Goal: Task Accomplishment & Management: Complete application form

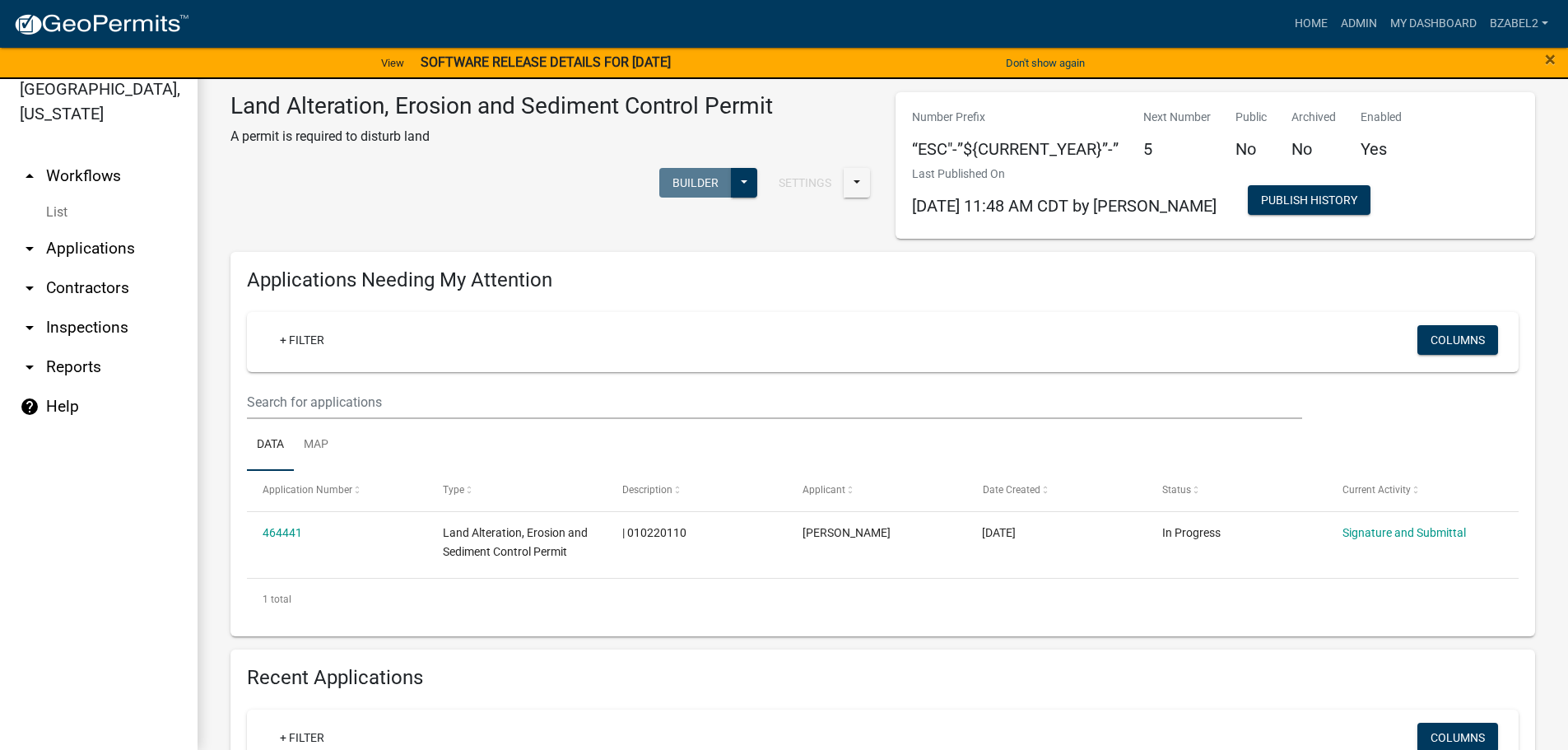
scroll to position [540, 0]
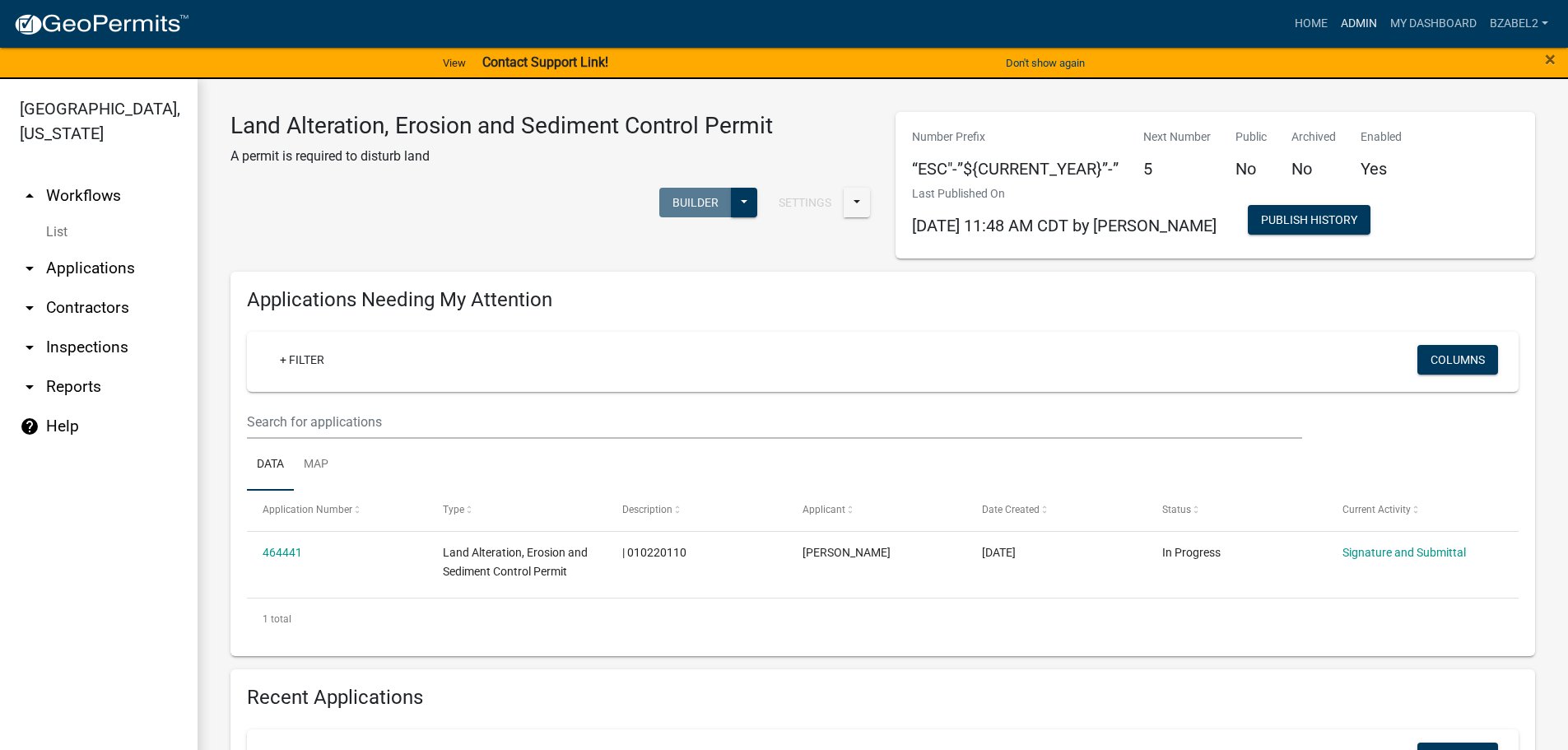
click at [1365, 22] on link "Admin" at bounding box center [1358, 24] width 49 height 32
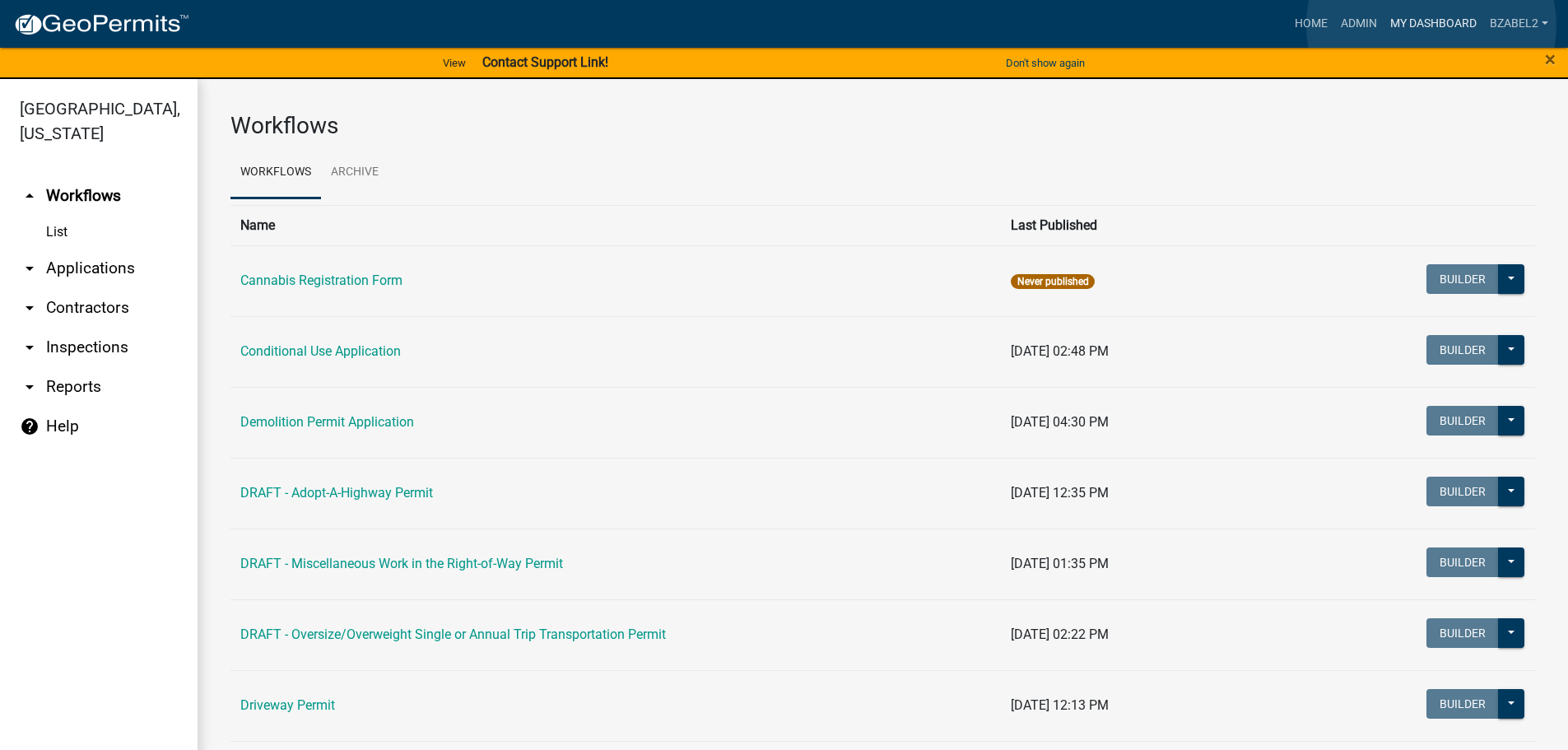
click at [1431, 26] on link "My Dashboard" at bounding box center [1434, 24] width 100 height 32
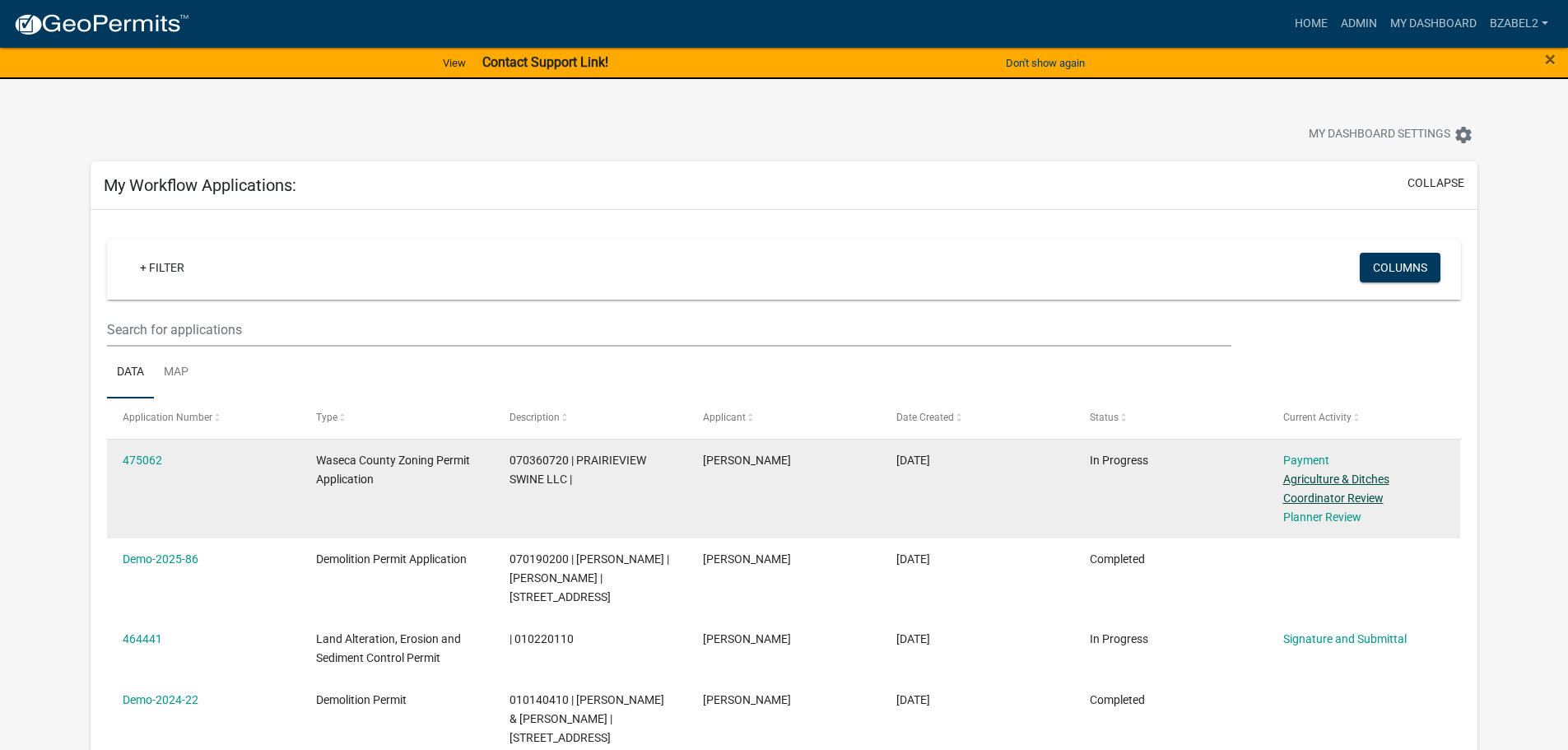
click at [1315, 477] on link "Agriculture & Ditches Coordinator Review" at bounding box center [1337, 488] width 106 height 32
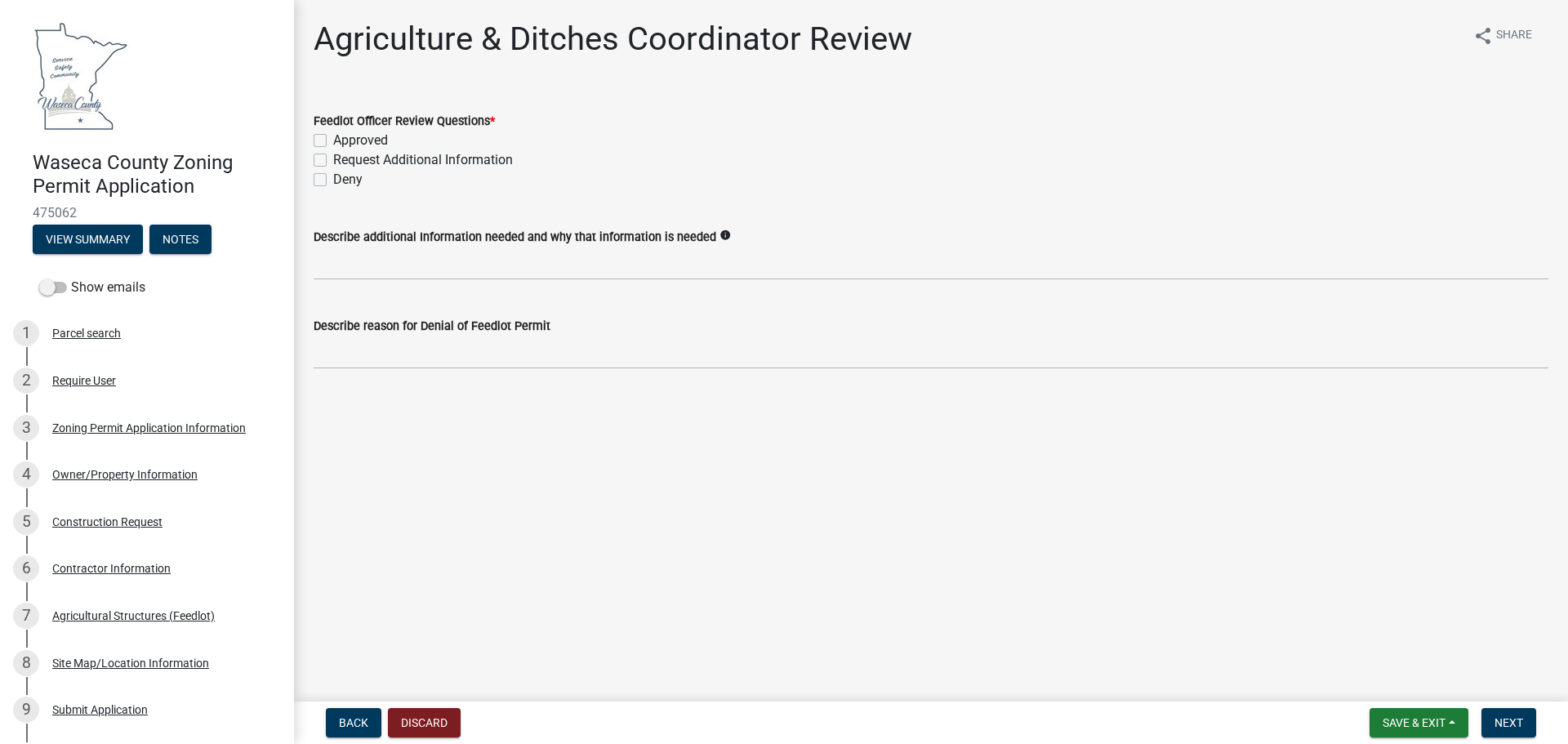
click at [333, 141] on label "Approved" at bounding box center [361, 140] width 54 height 20
click at [333, 141] on input "Approved" at bounding box center [338, 135] width 11 height 11
checkbox input "true"
checkbox input "false"
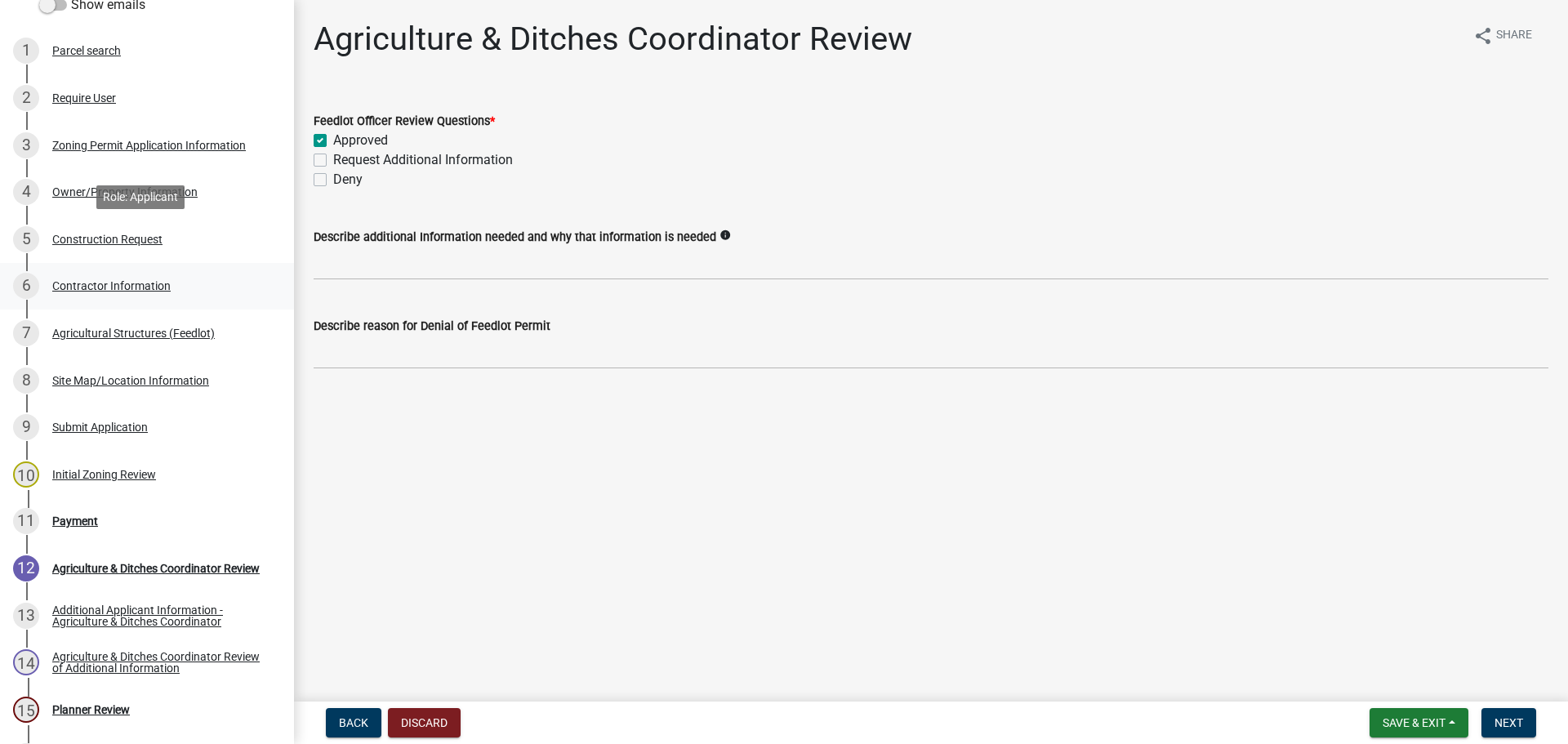
scroll to position [327, 0]
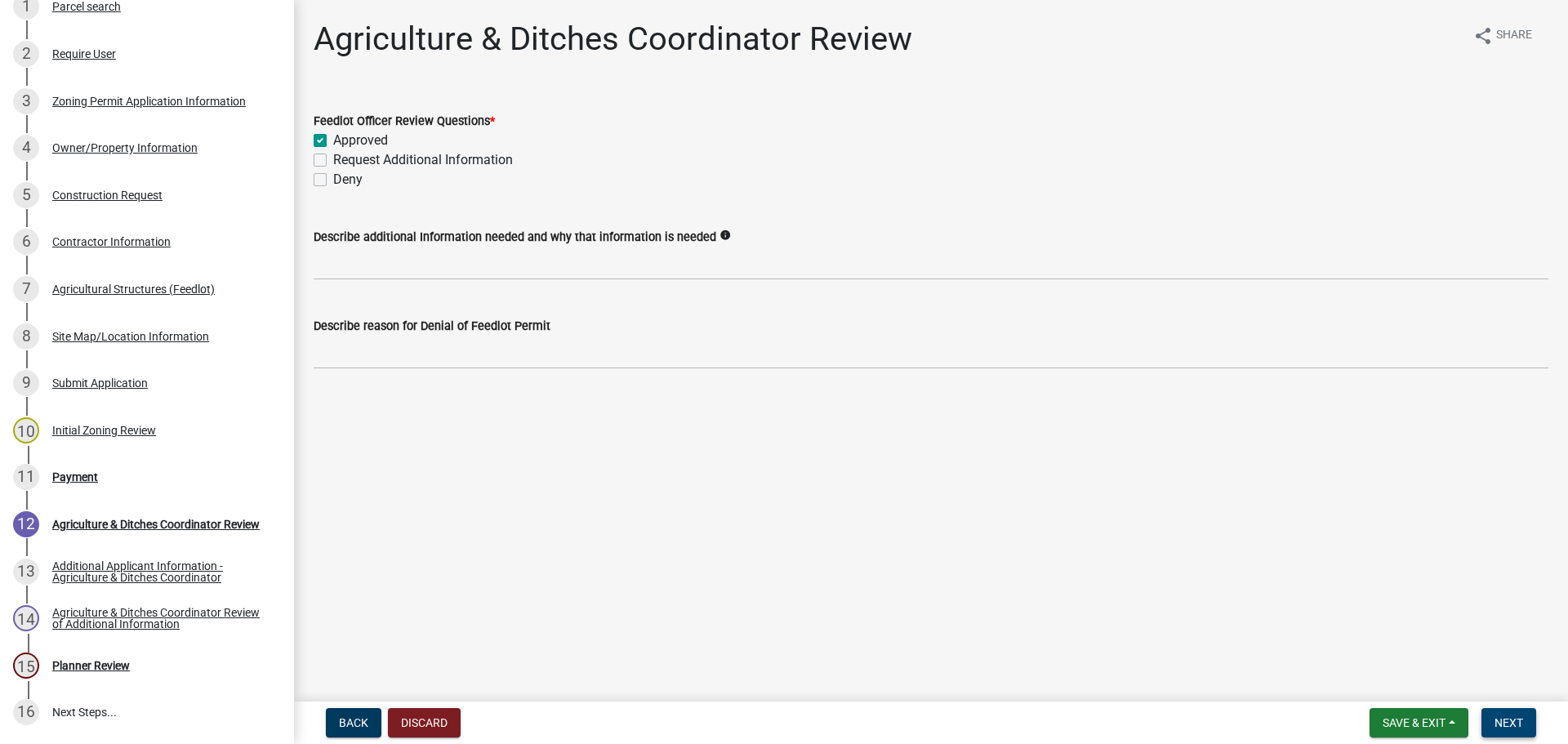
click at [1502, 720] on span "Next" at bounding box center [1509, 723] width 29 height 13
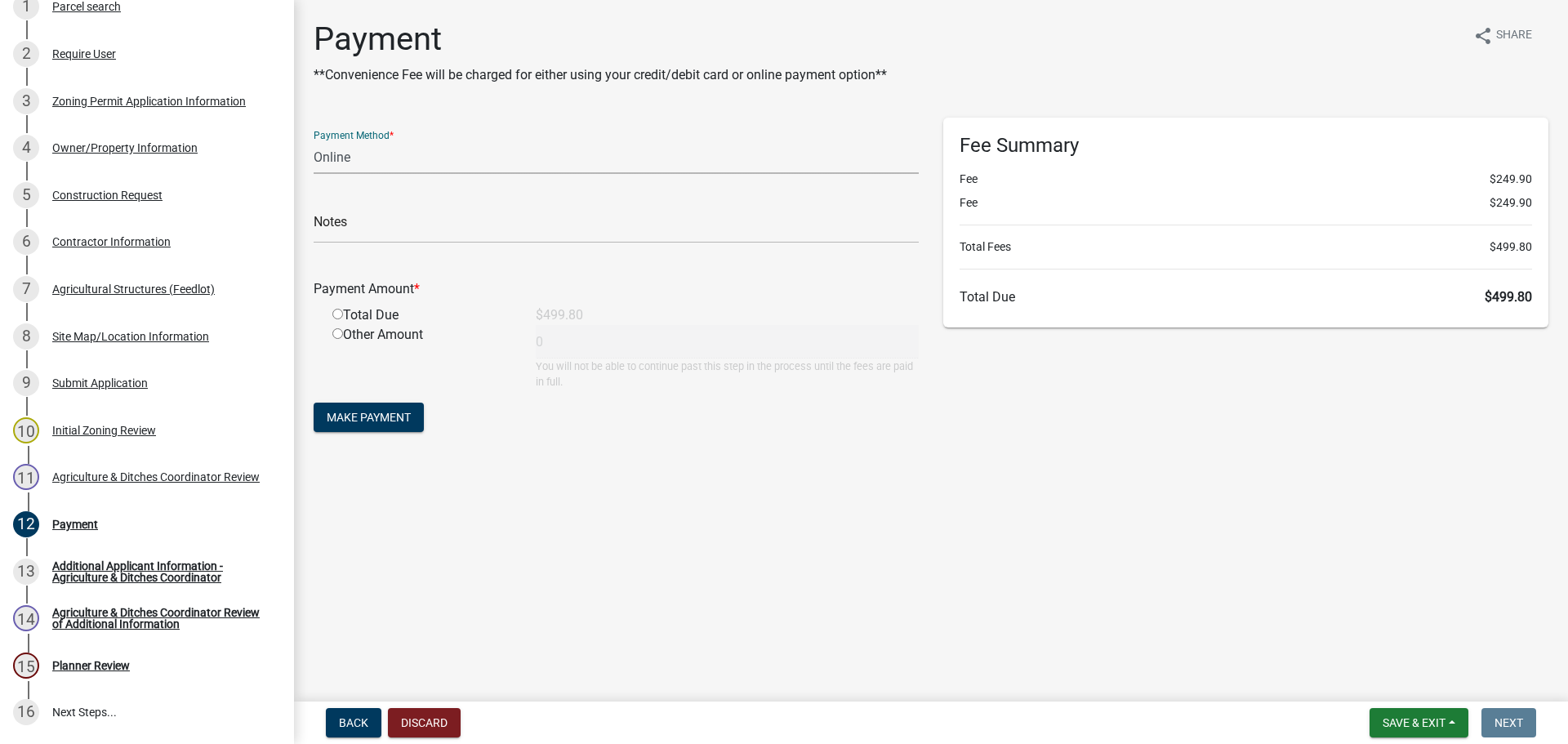
click at [605, 147] on select "Credit Card POS Check Cash Online" at bounding box center [616, 157] width 605 height 34
select select "1: 0"
click at [314, 140] on select "Credit Card POS Check Cash Online" at bounding box center [616, 157] width 605 height 34
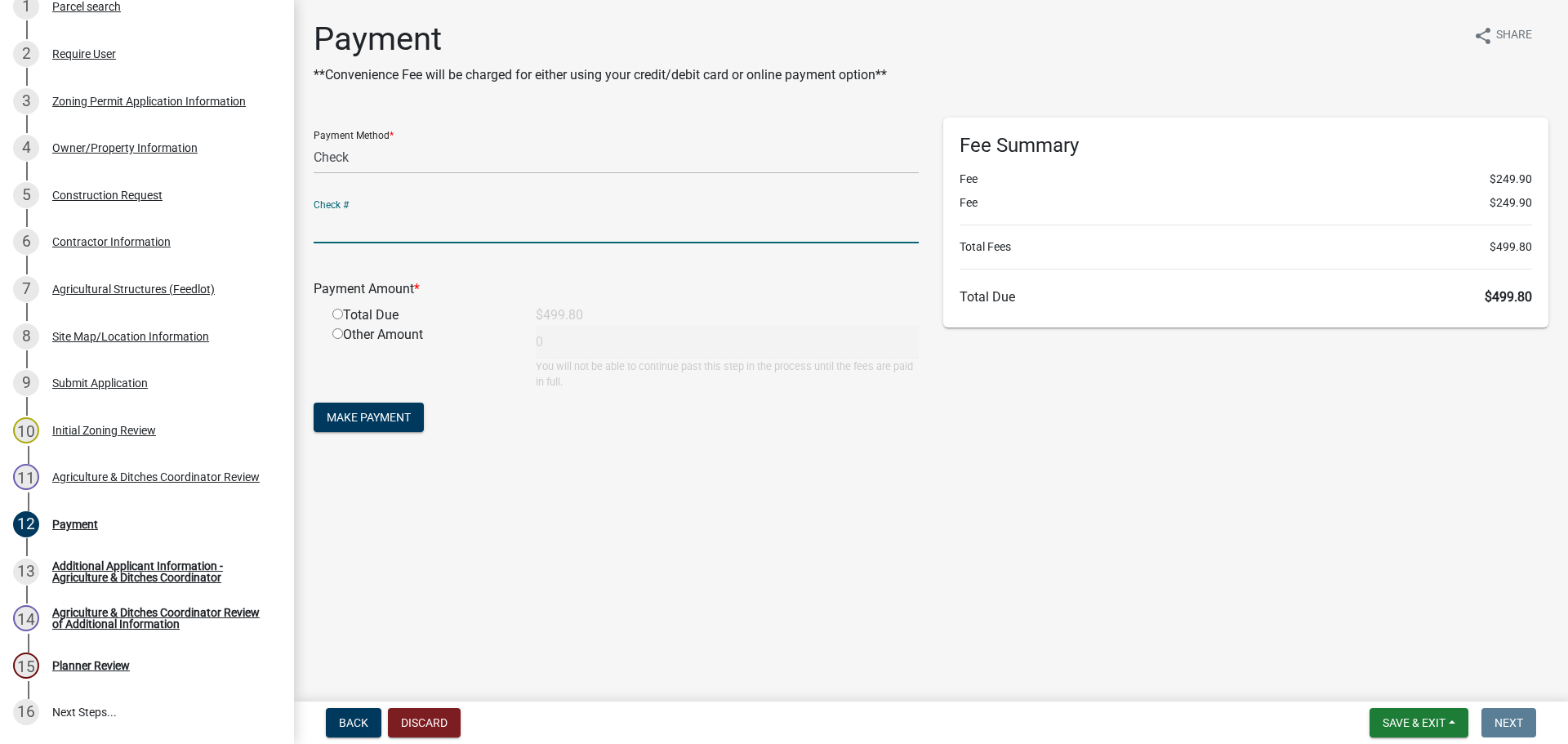
click at [416, 219] on input "text" at bounding box center [616, 226] width 605 height 34
type input "1845"
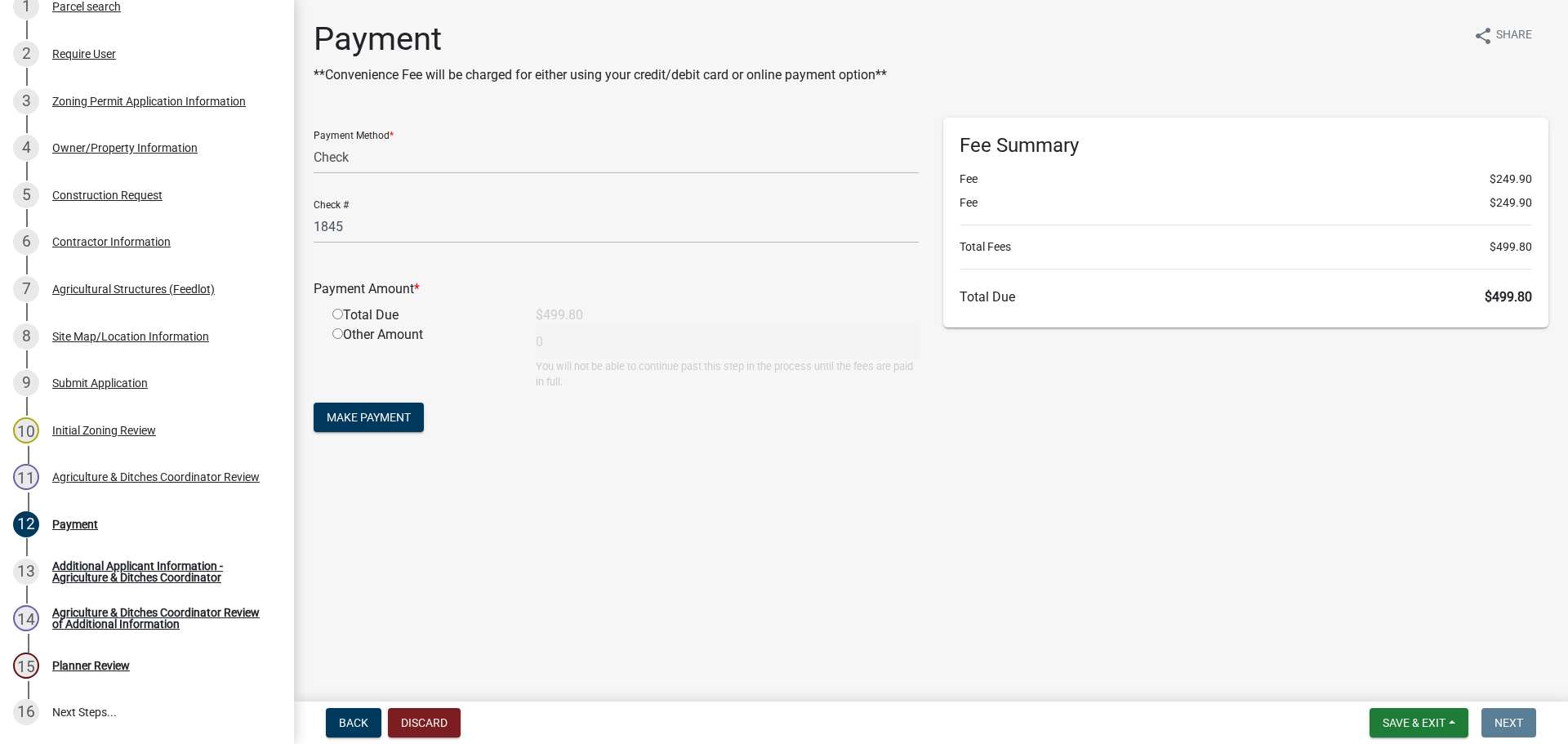
click at [342, 333] on input "radio" at bounding box center [338, 333] width 11 height 11
radio input "true"
click at [591, 341] on input "0" at bounding box center [727, 341] width 383 height 34
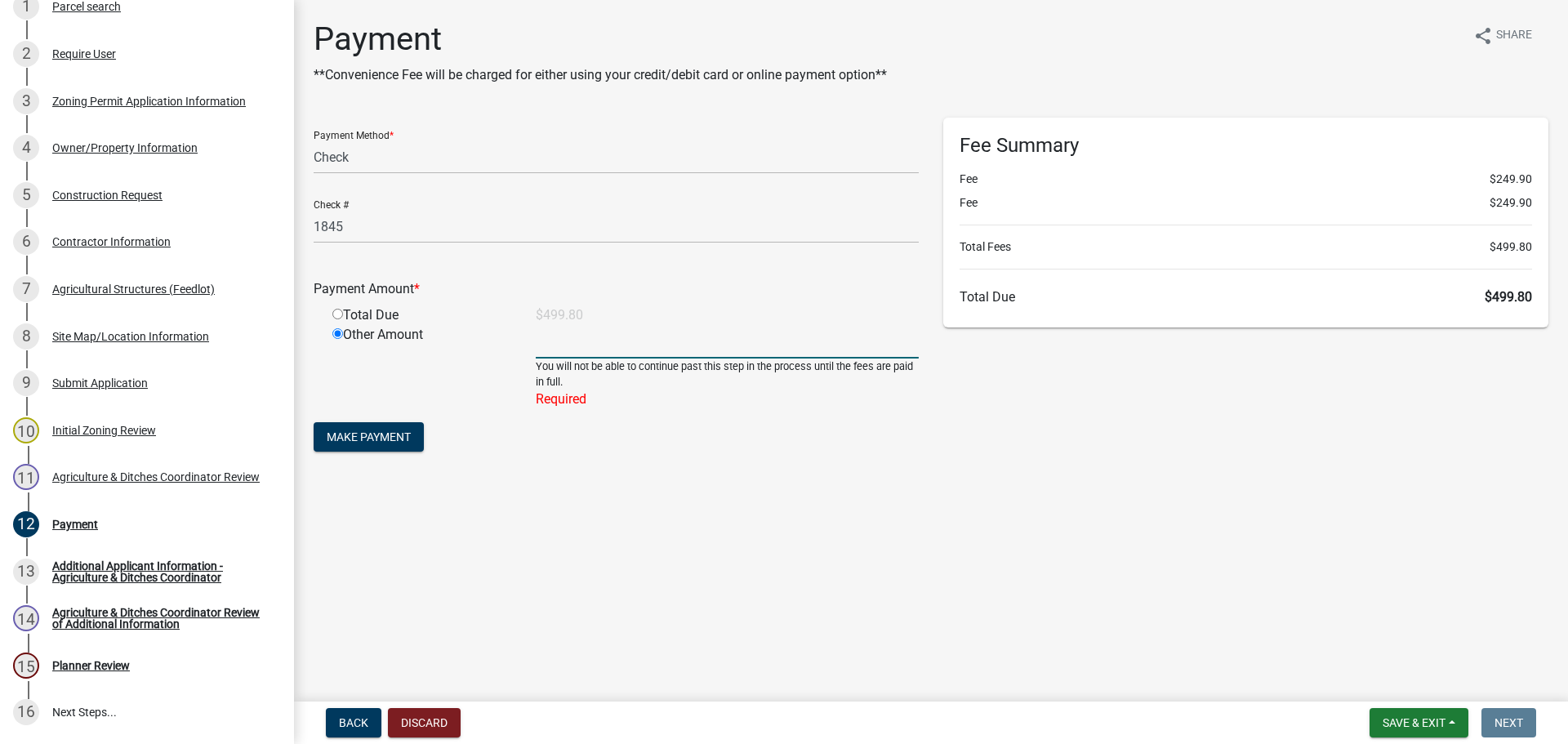
click at [610, 341] on input "number" at bounding box center [727, 341] width 383 height 34
type input "249.90"
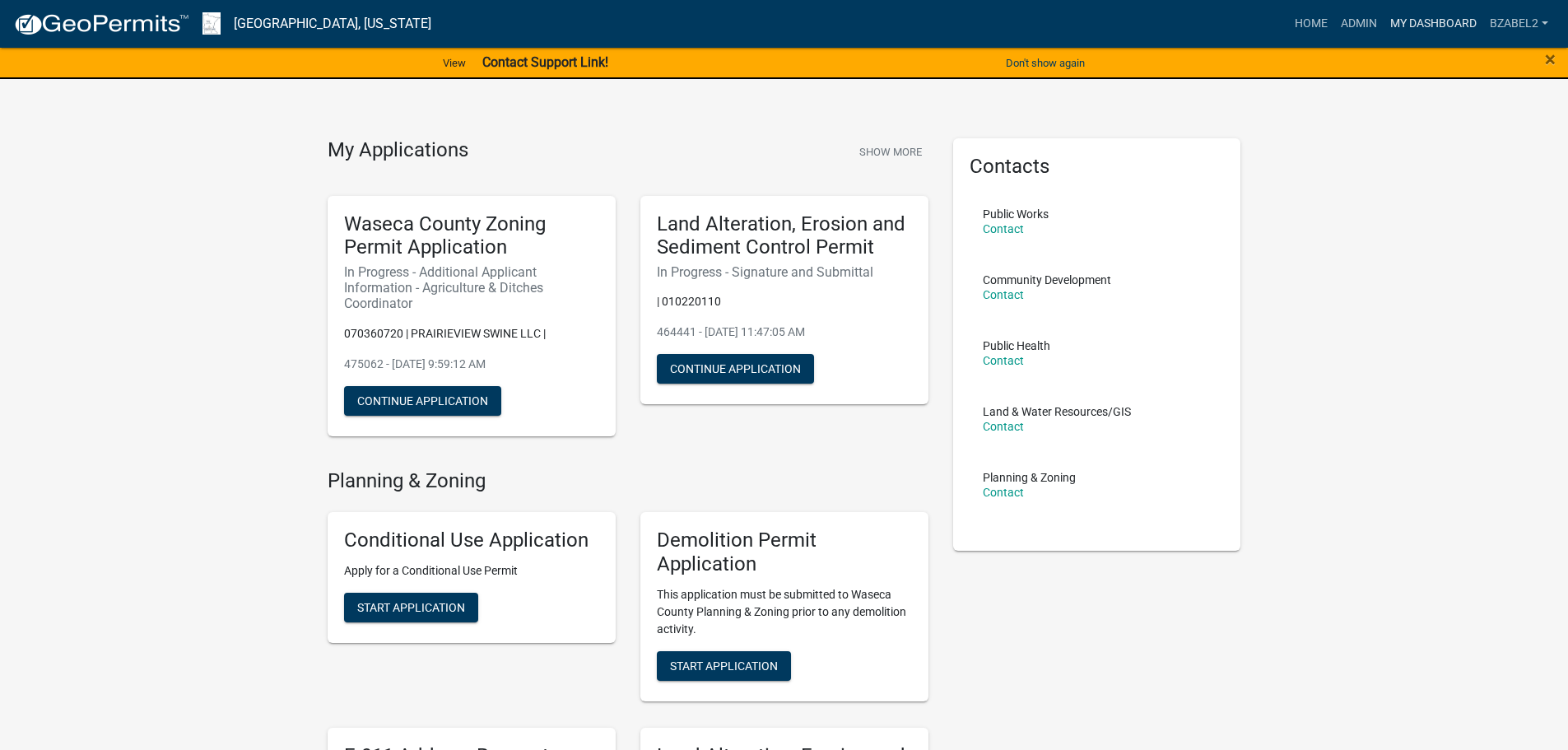
click at [1422, 23] on link "My Dashboard" at bounding box center [1434, 24] width 100 height 32
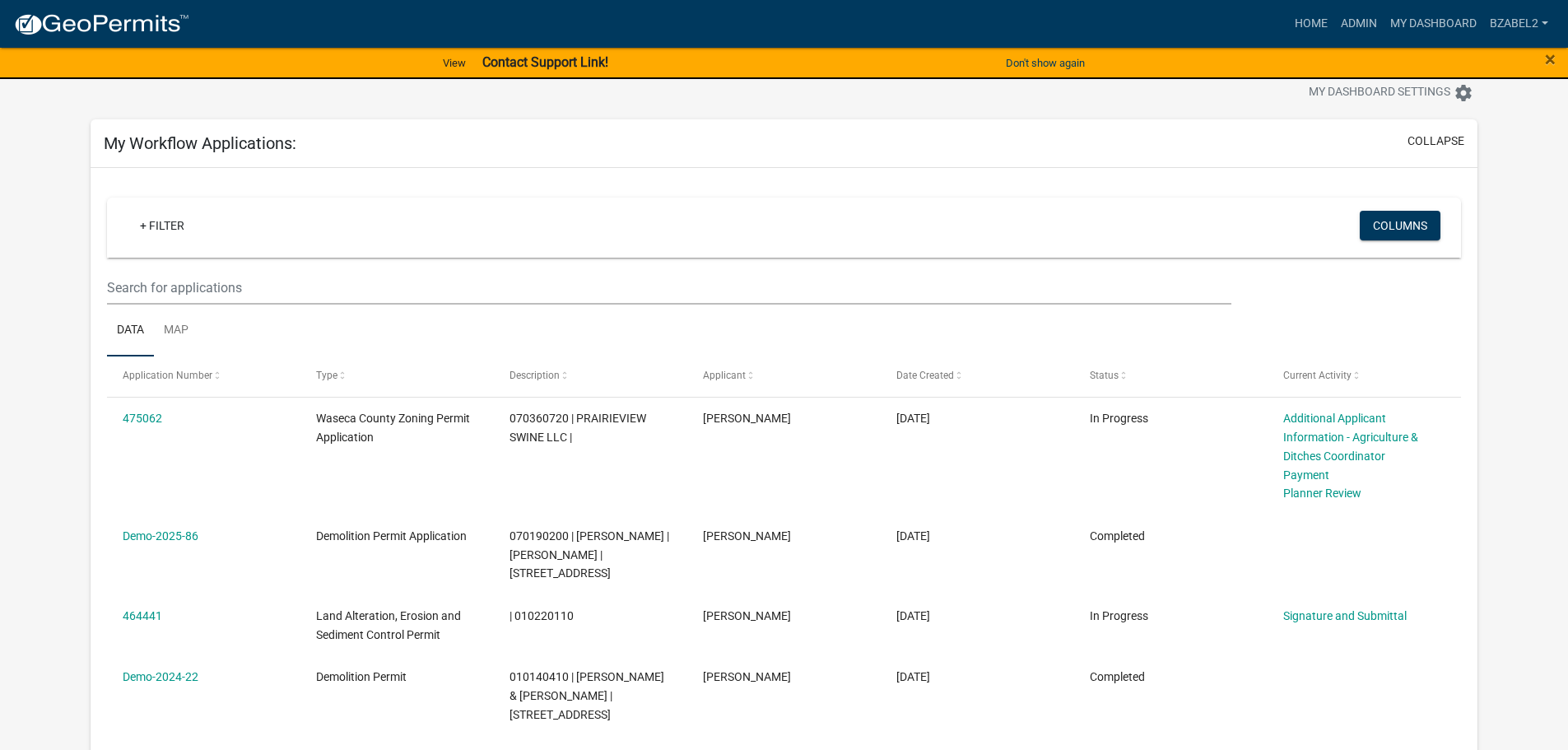
scroll to position [82, 0]
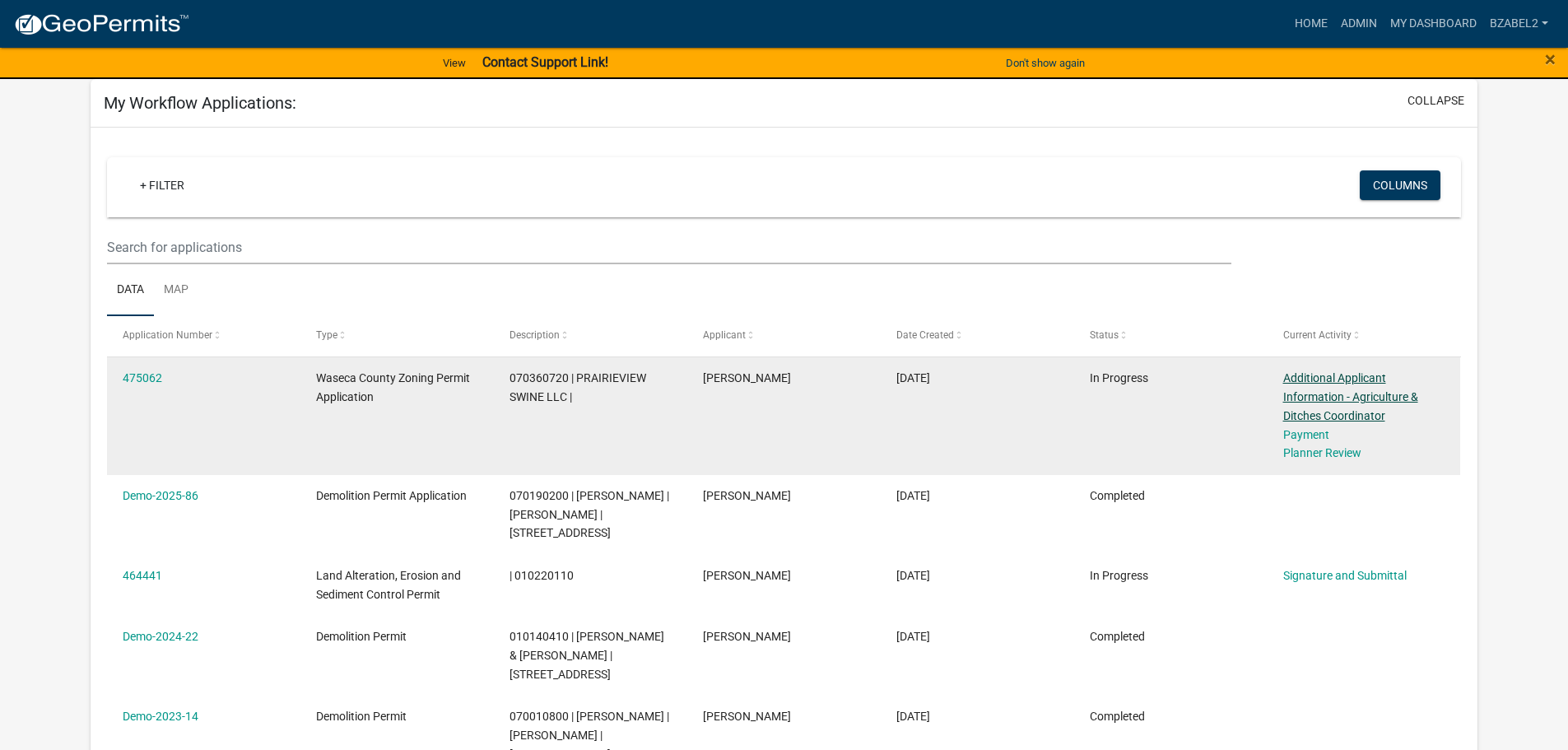
click at [1353, 395] on link "Additional Applicant Information - Agriculture & Ditches Coordinator" at bounding box center [1351, 396] width 135 height 51
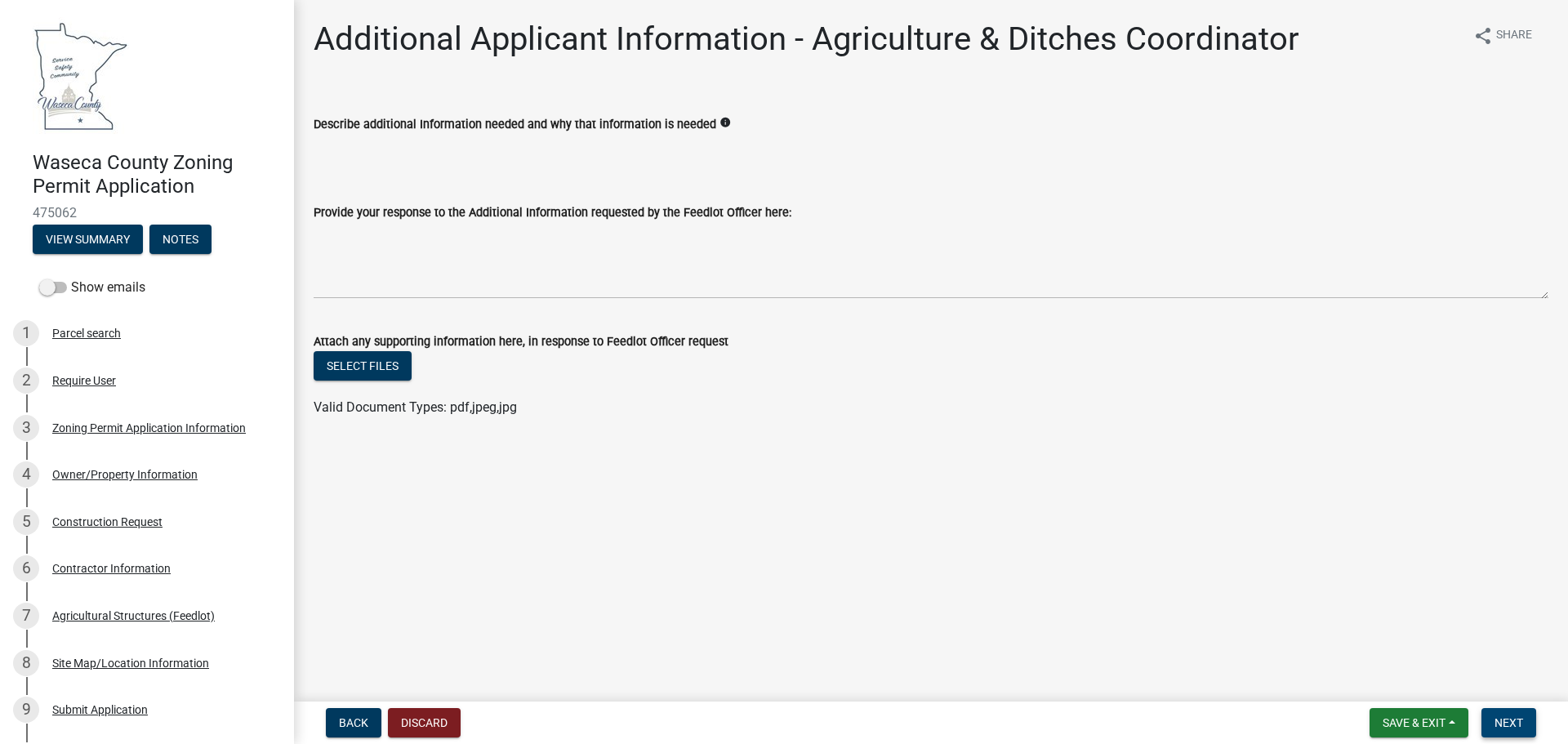
click at [1523, 723] on span "Next" at bounding box center [1509, 723] width 29 height 13
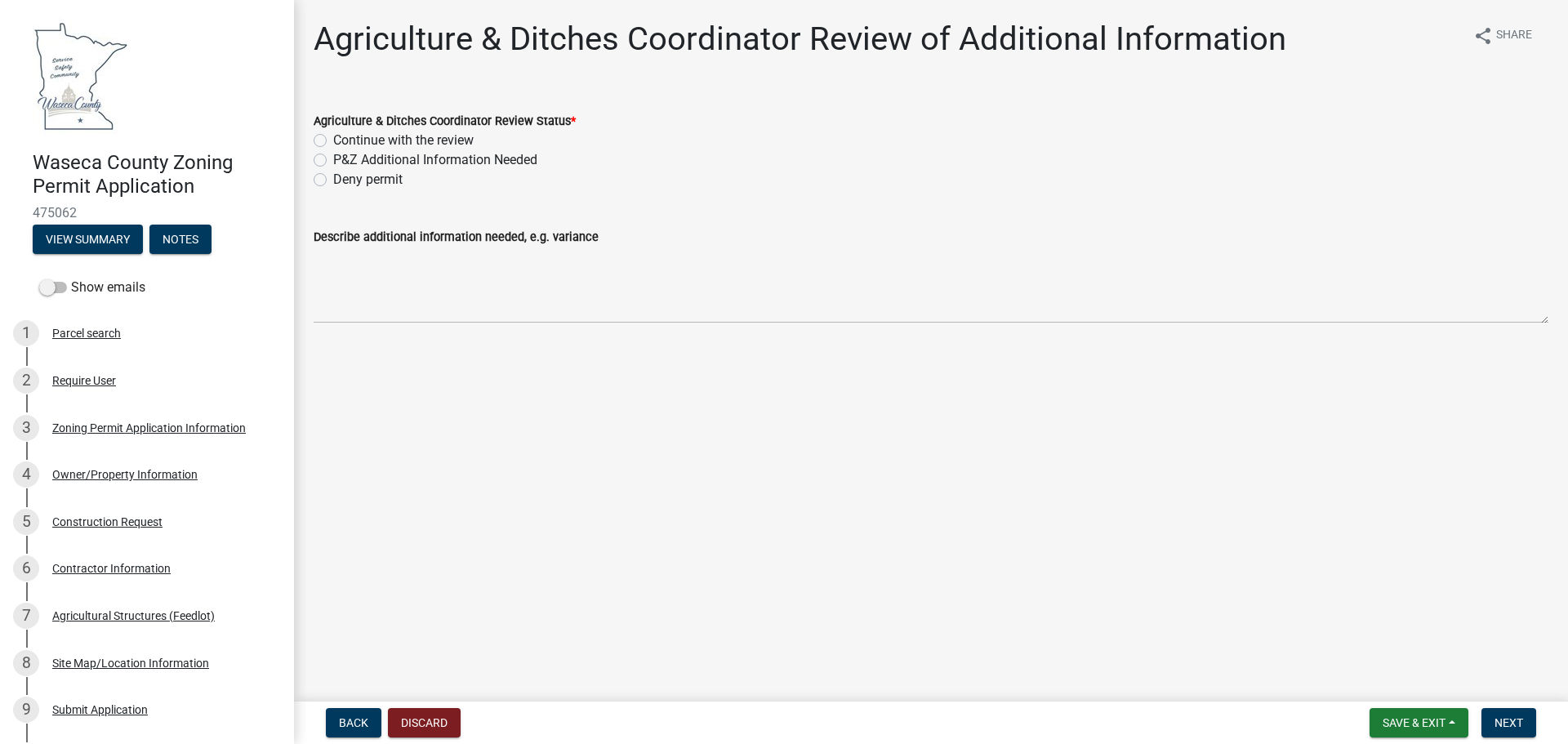
click at [333, 137] on label "Continue with the review" at bounding box center [404, 140] width 140 height 20
click at [333, 137] on input "Continue with the review" at bounding box center [338, 135] width 11 height 11
radio input "true"
click at [1506, 723] on span "Next" at bounding box center [1509, 723] width 29 height 13
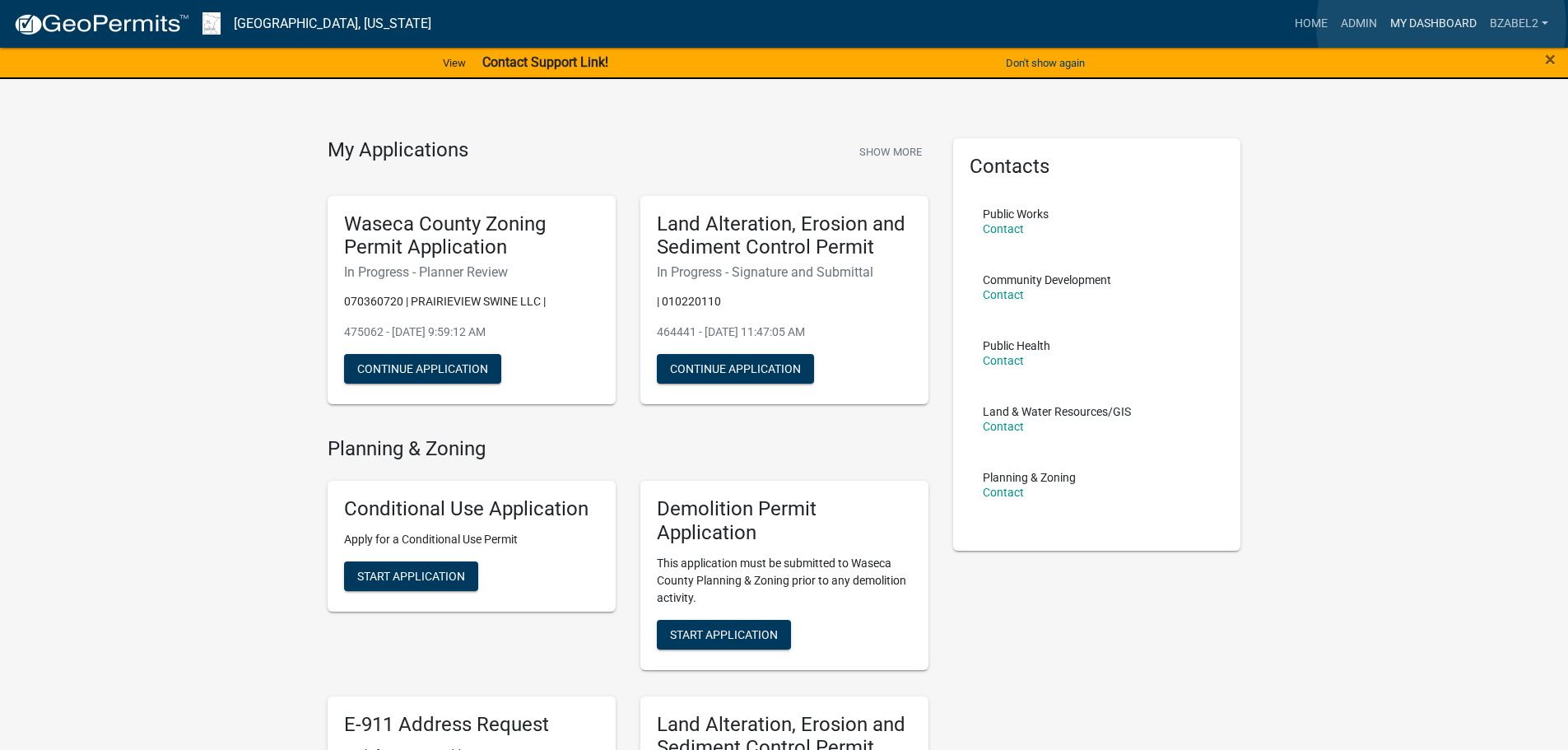
click at [1442, 26] on link "My Dashboard" at bounding box center [1434, 24] width 100 height 32
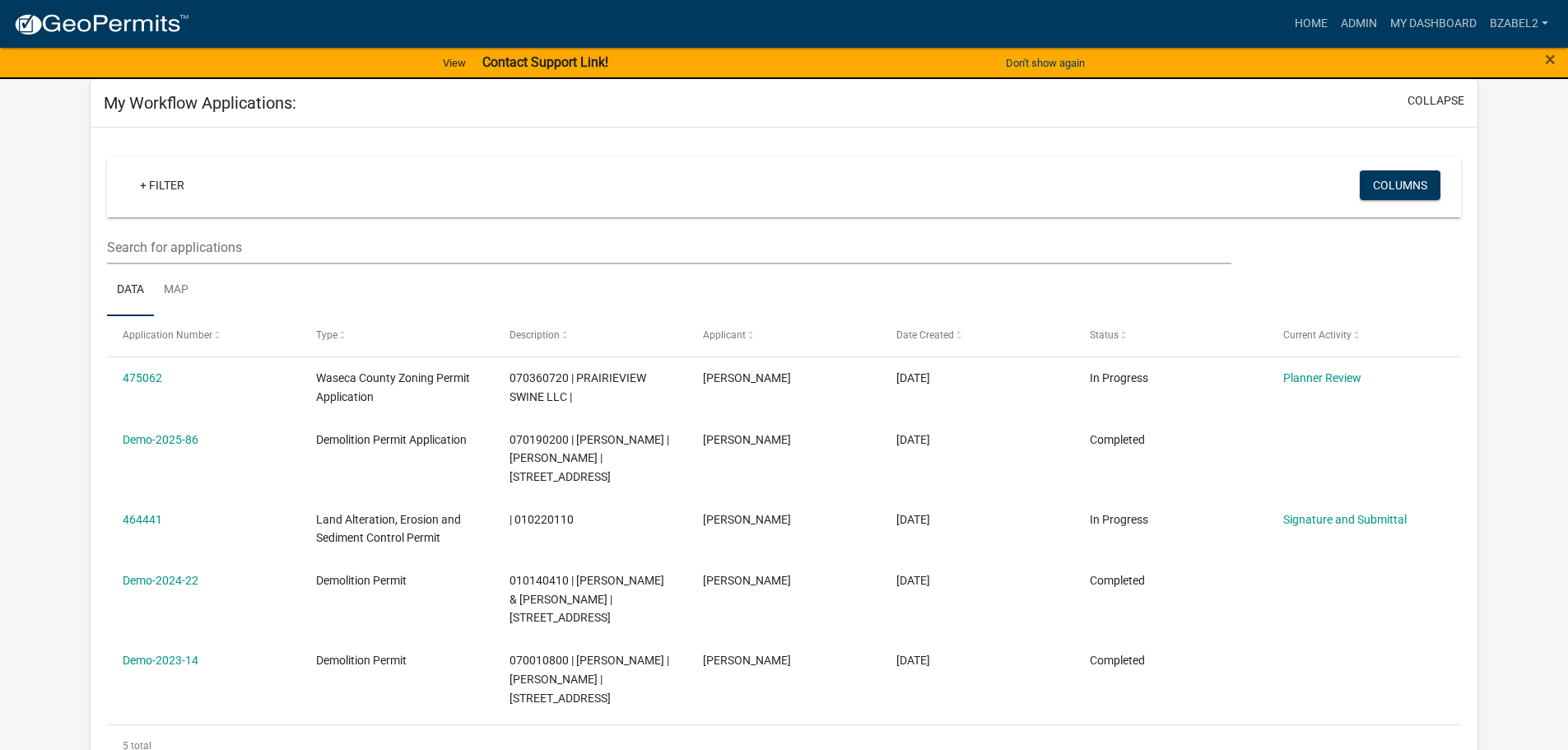
scroll to position [165, 0]
